Goal: Information Seeking & Learning: Compare options

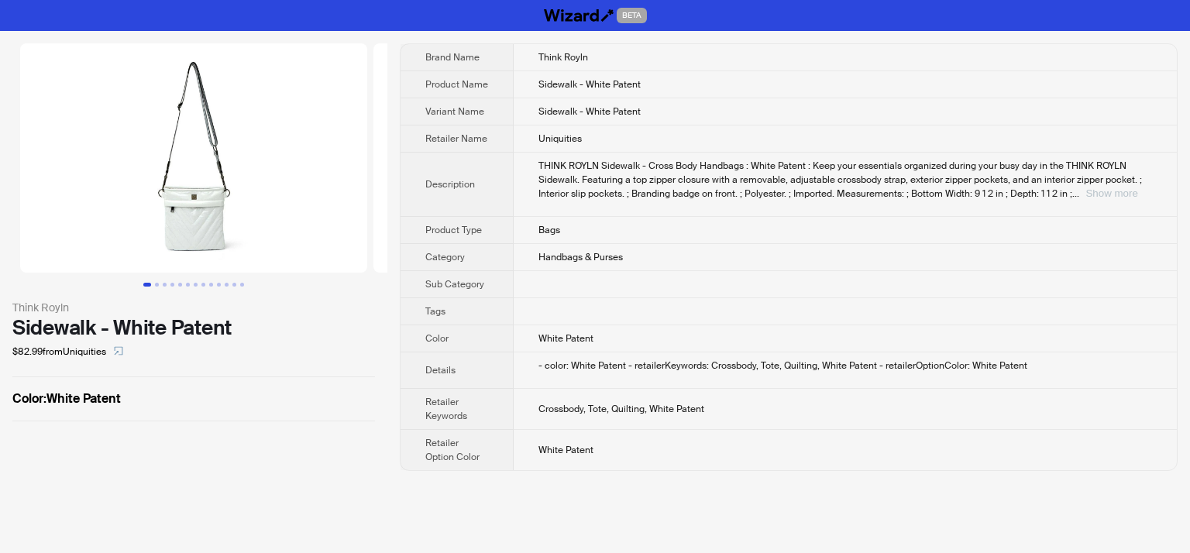
click at [1116, 192] on button "Show more" at bounding box center [1111, 193] width 52 height 12
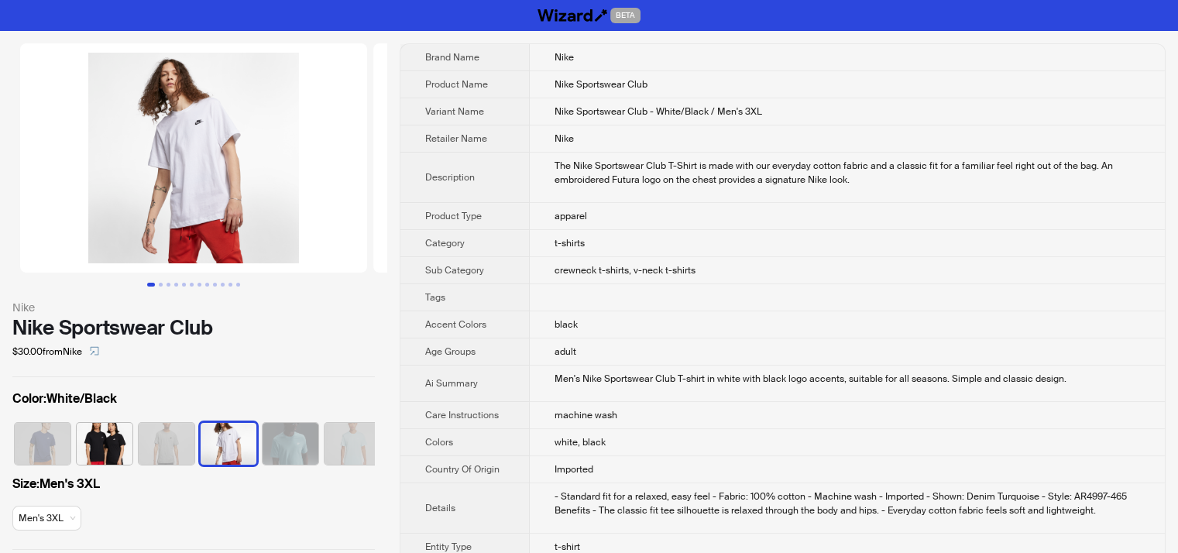
scroll to position [0, 163]
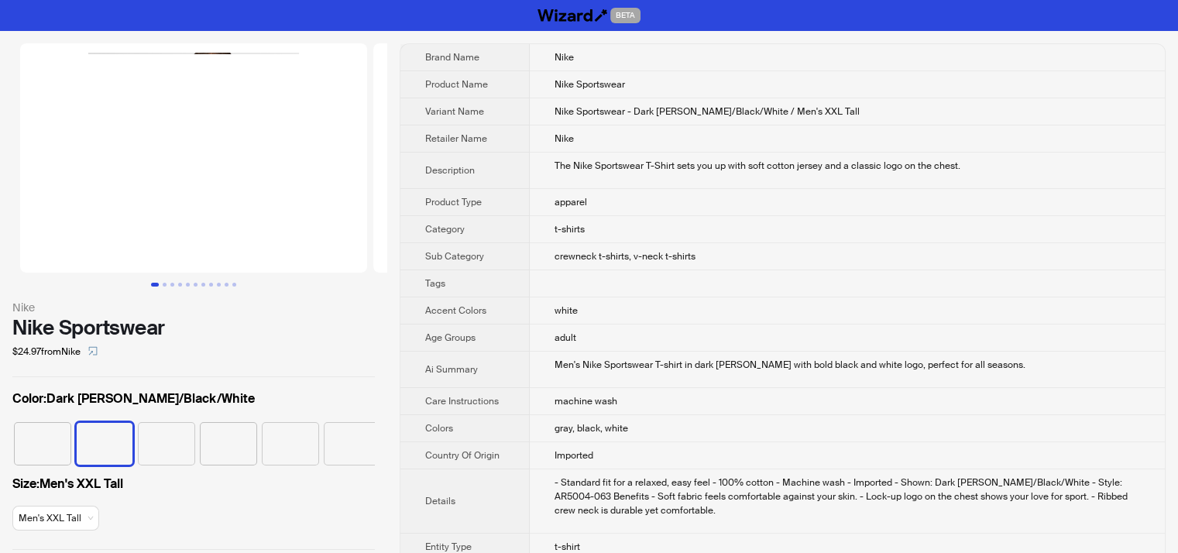
scroll to position [0, 40]
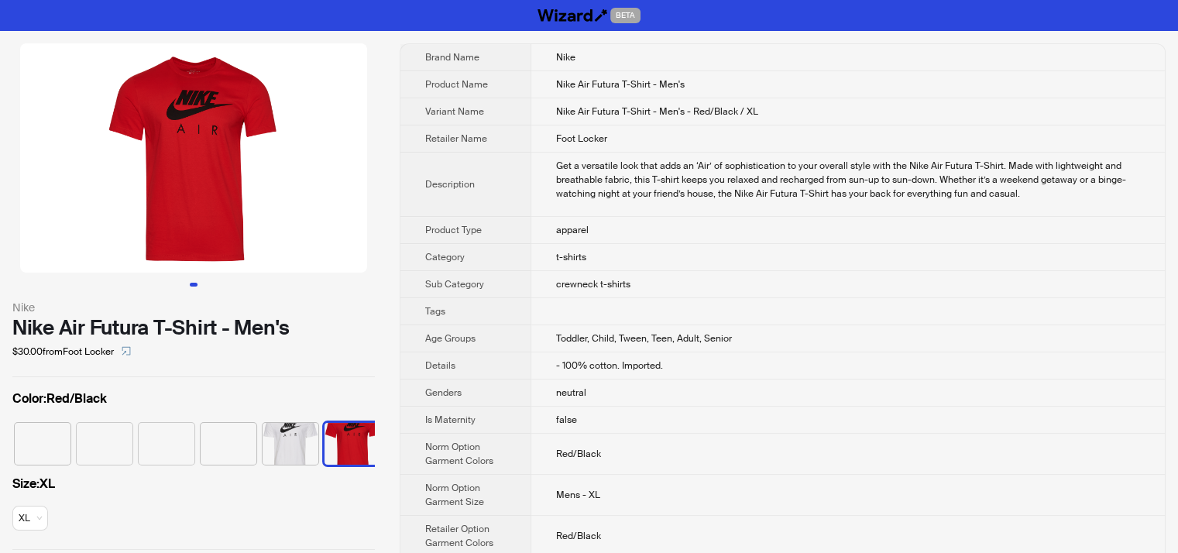
scroll to position [0, 287]
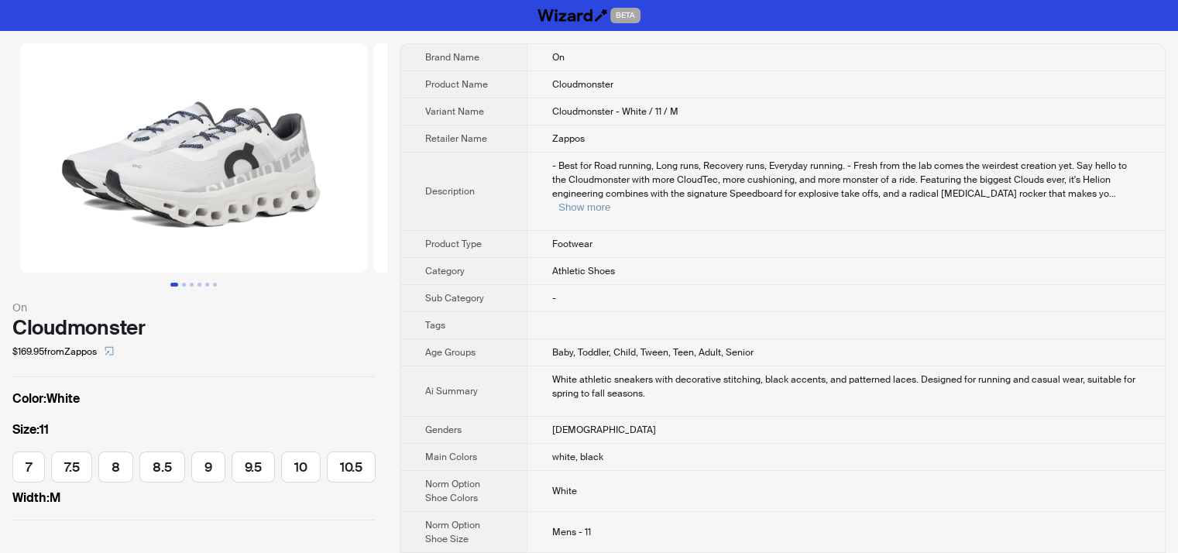
scroll to position [0, 276]
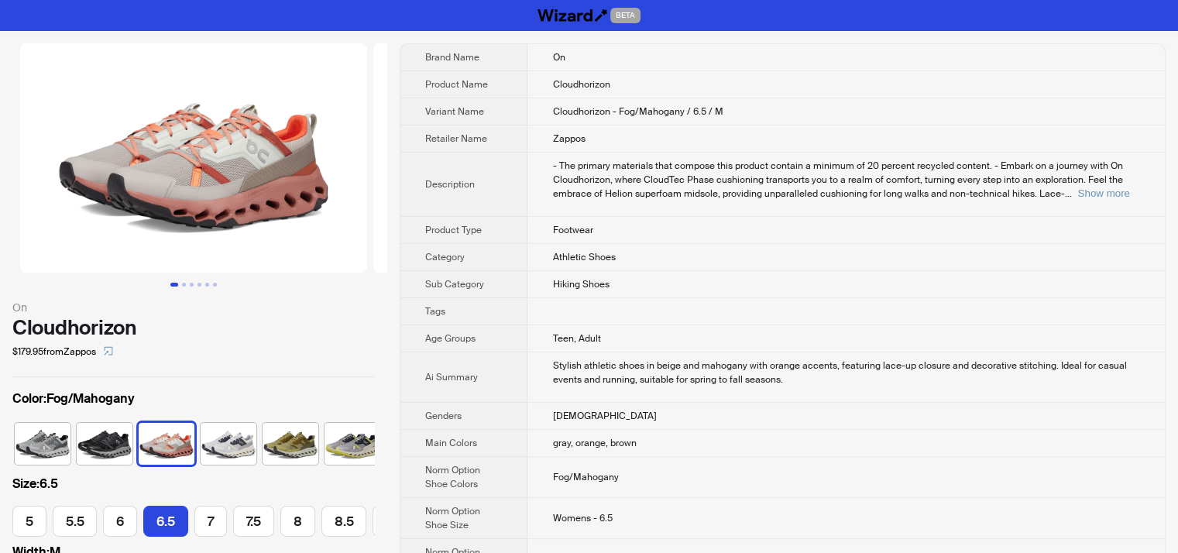
scroll to position [0, 105]
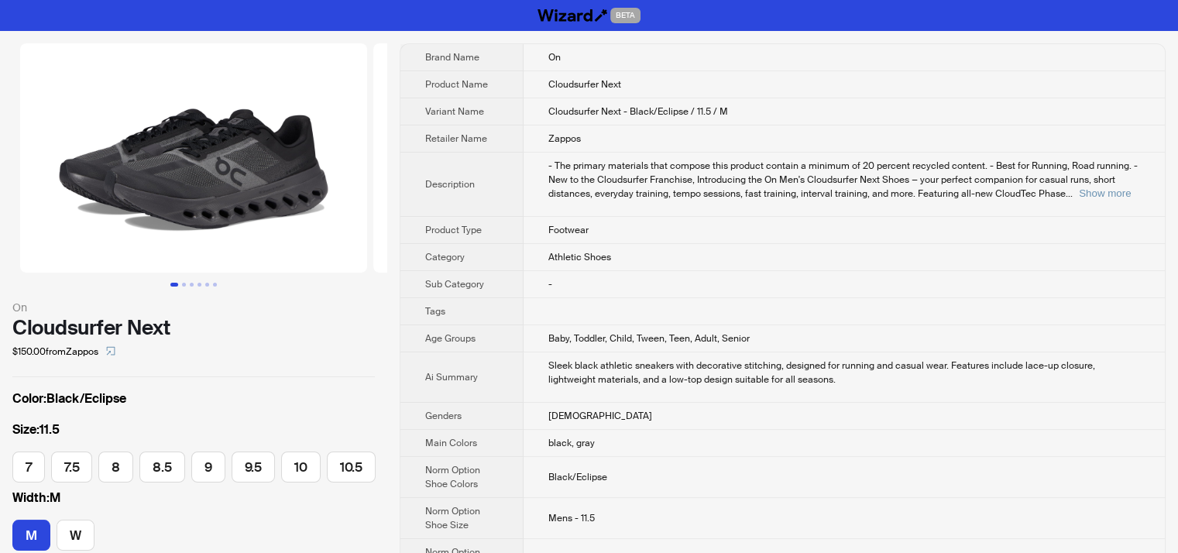
scroll to position [0, 319]
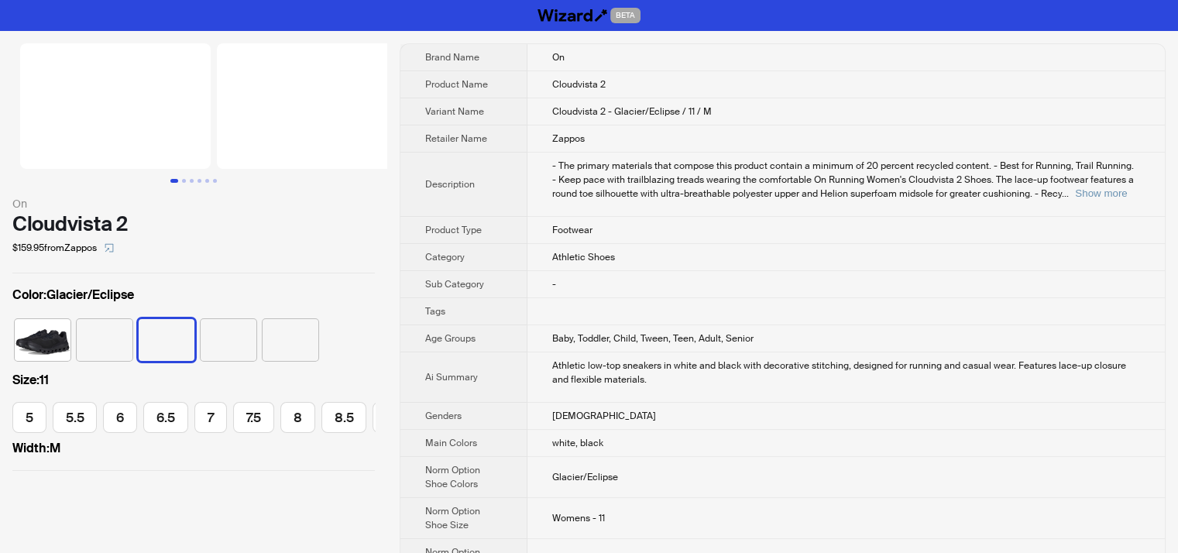
scroll to position [0, 218]
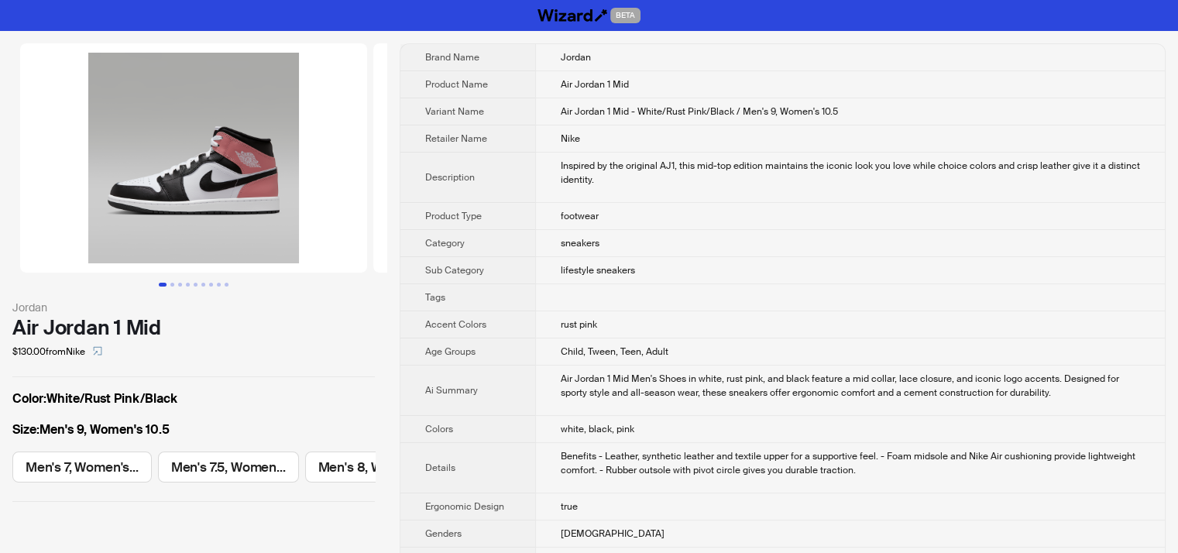
scroll to position [0, 569]
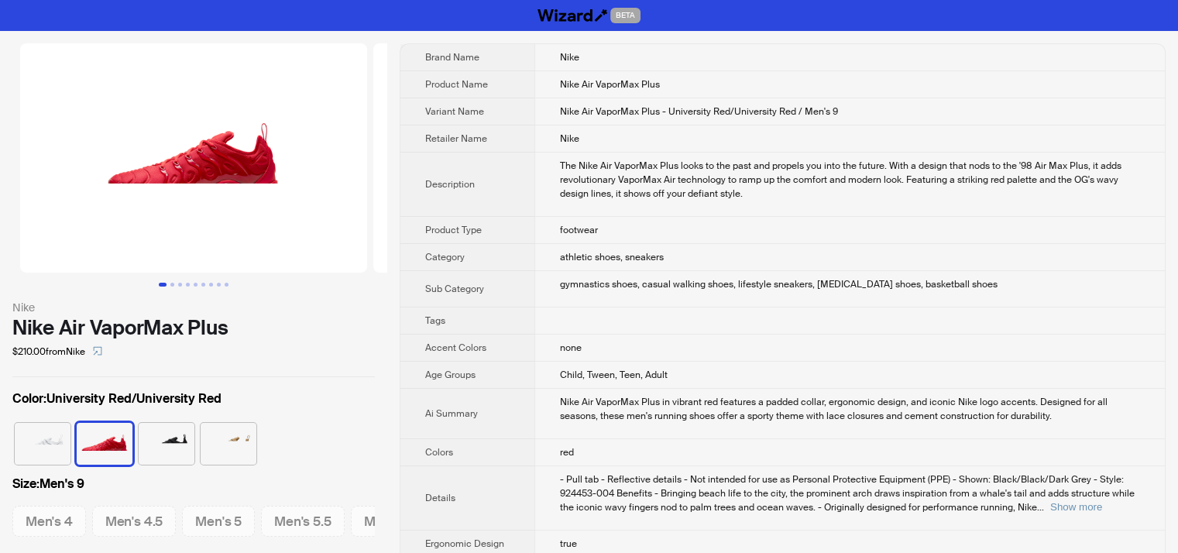
scroll to position [0, 795]
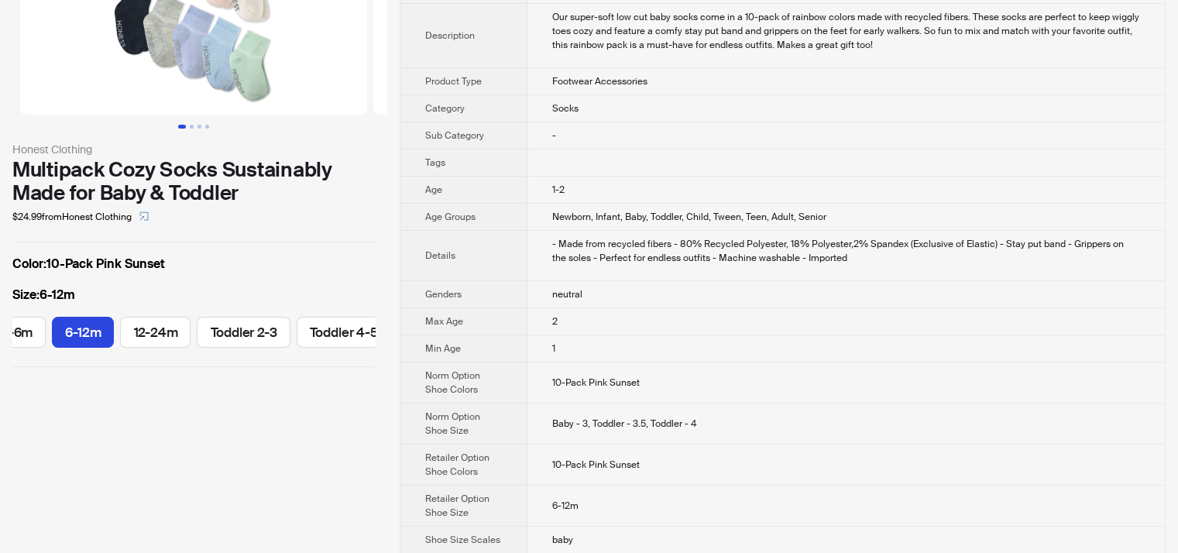
scroll to position [81, 0]
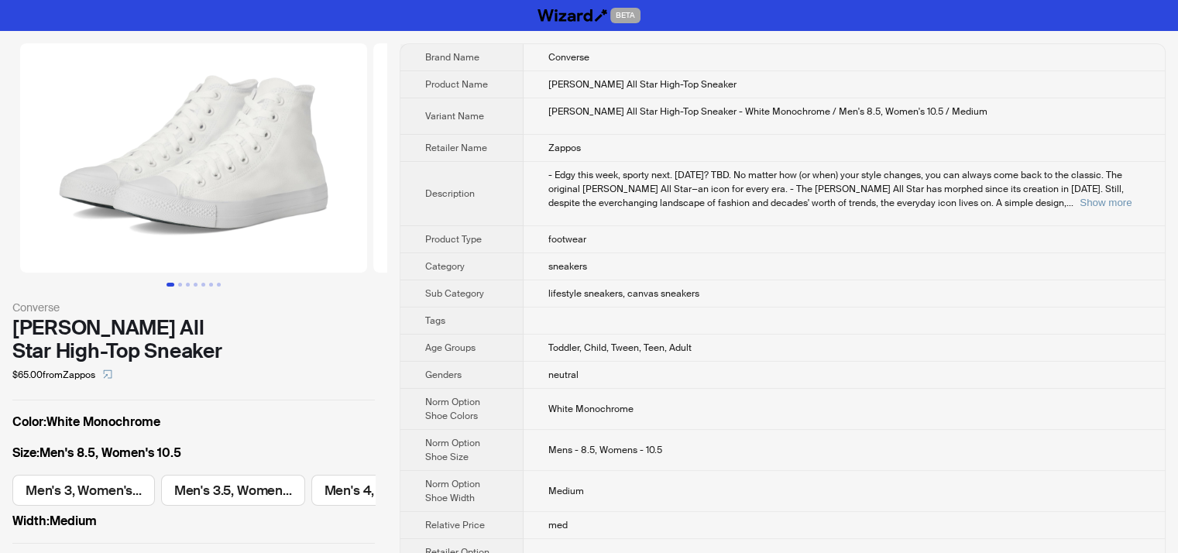
scroll to position [0, 1606]
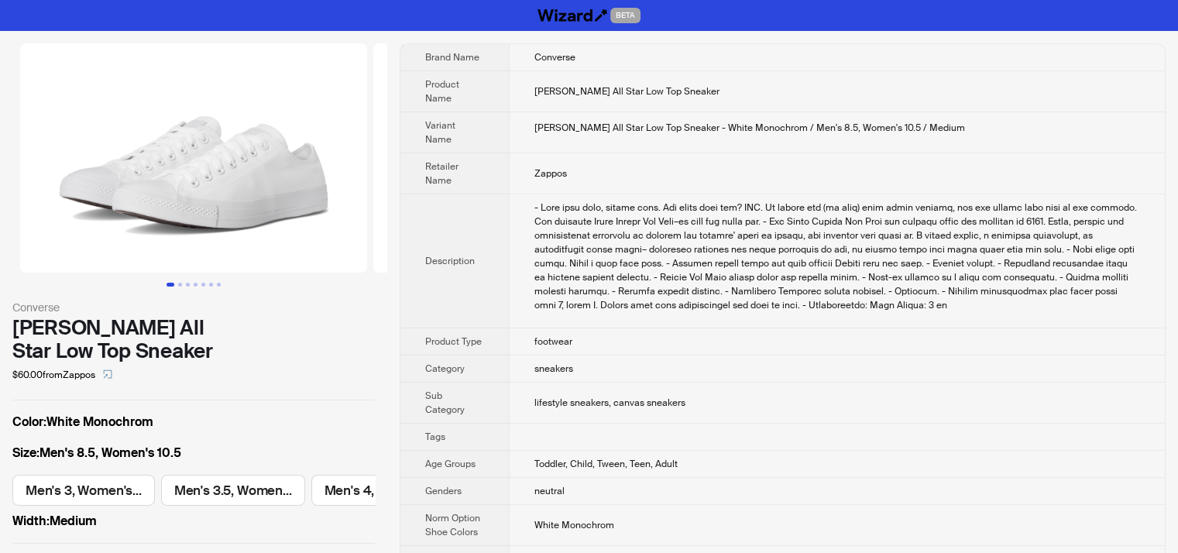
scroll to position [0, 1606]
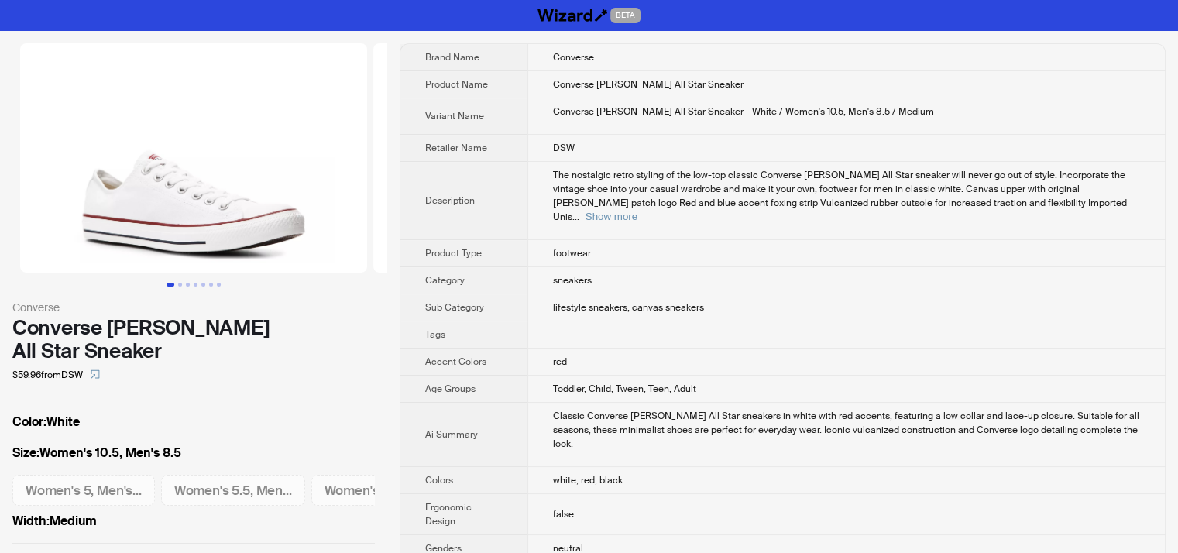
scroll to position [0, 1607]
